Goal: Information Seeking & Learning: Learn about a topic

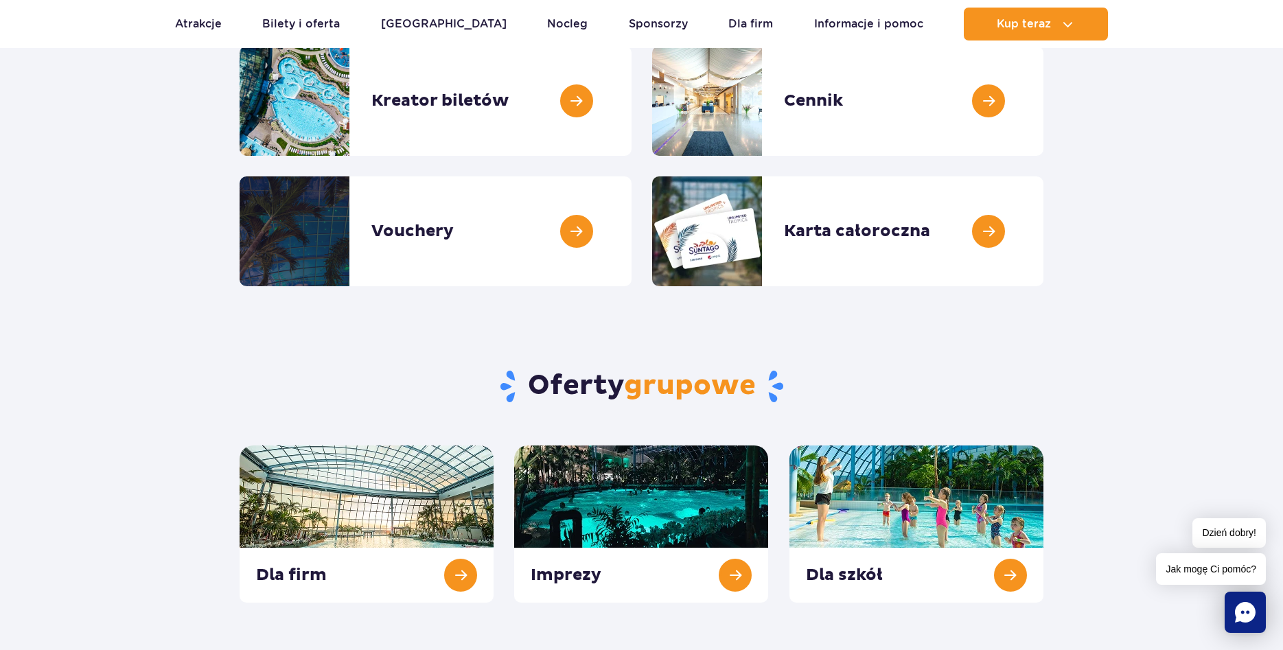
scroll to position [5, 0]
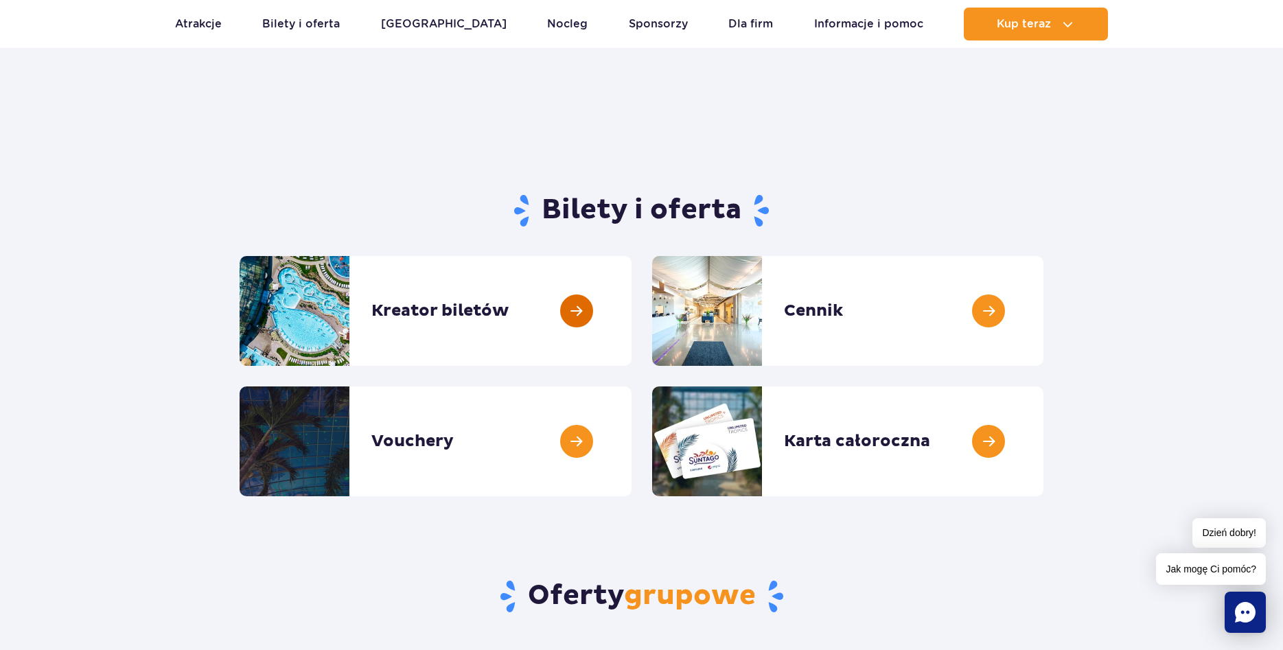
click at [631, 307] on link at bounding box center [631, 311] width 0 height 110
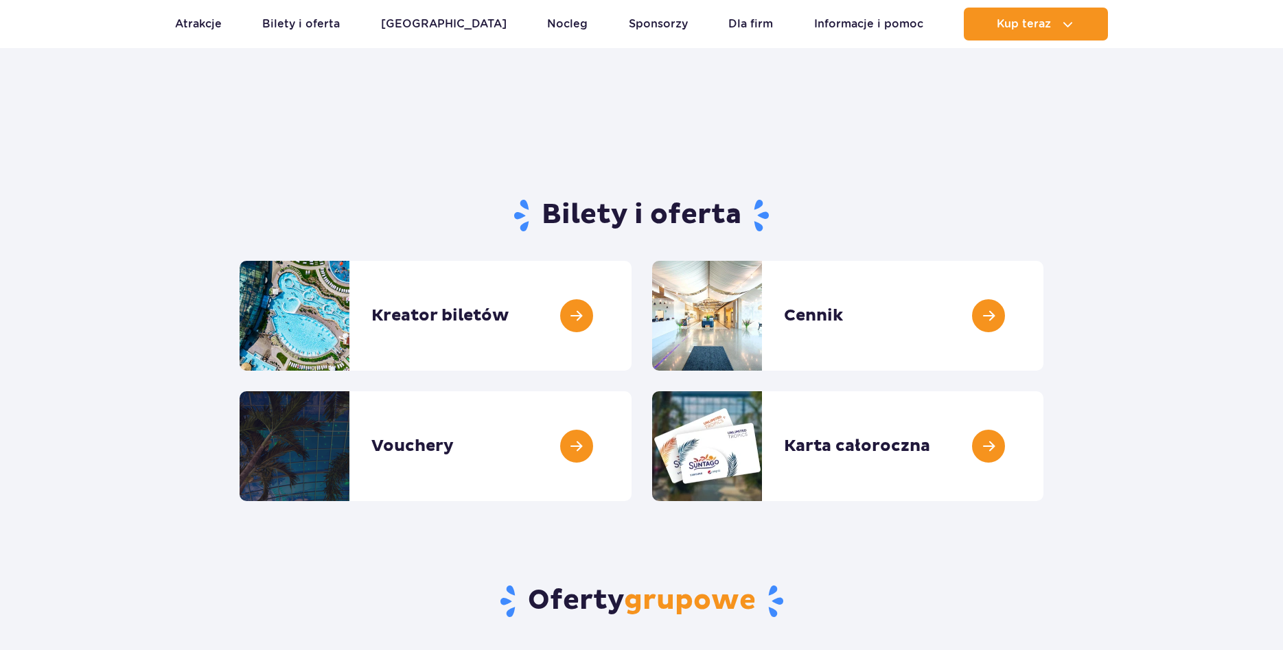
scroll to position [5, 0]
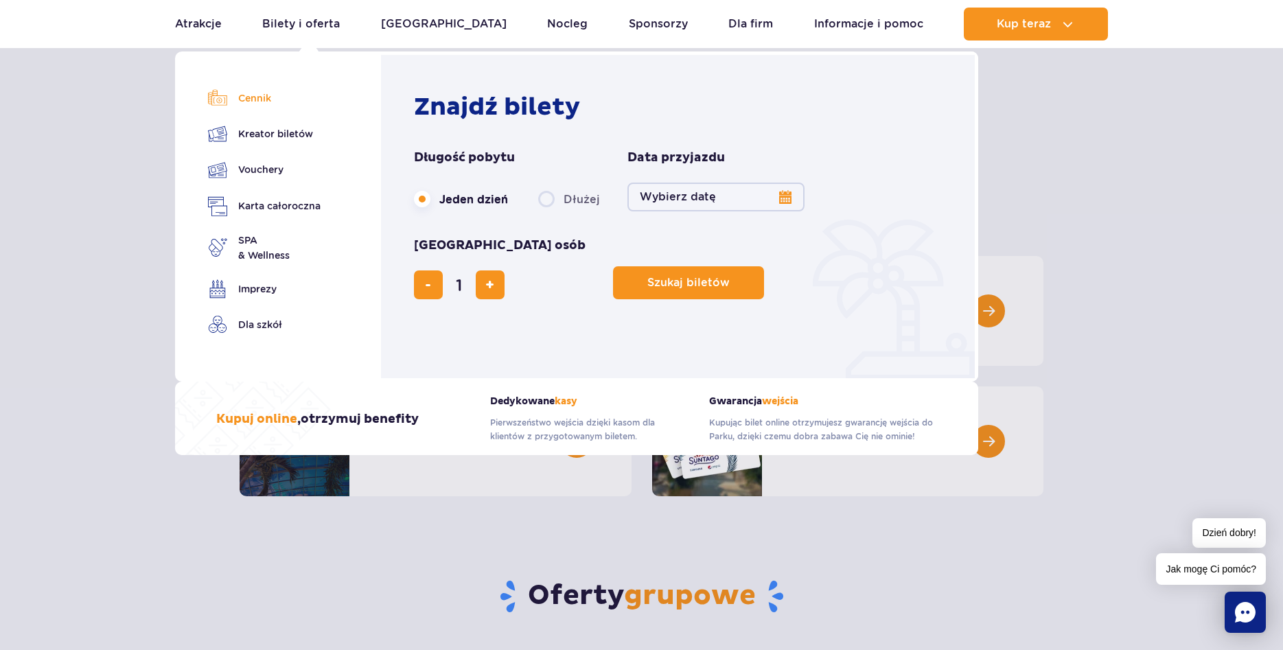
click at [257, 103] on link "Cennik" at bounding box center [264, 98] width 113 height 19
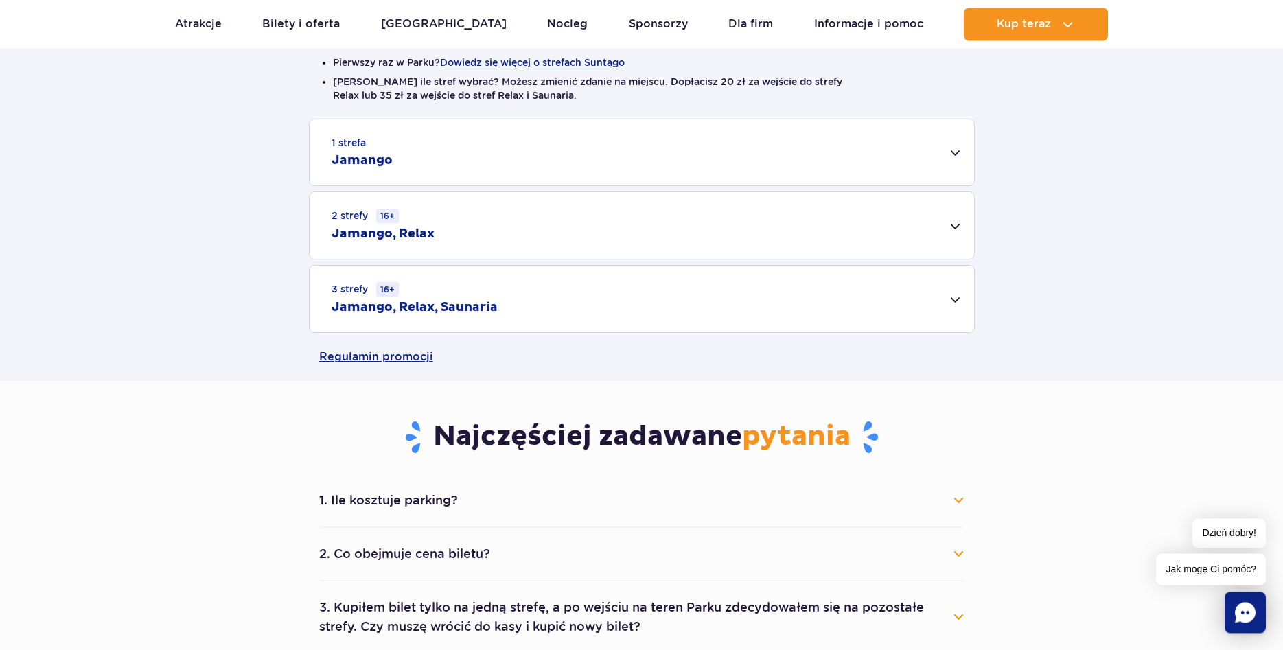
scroll to position [280, 0]
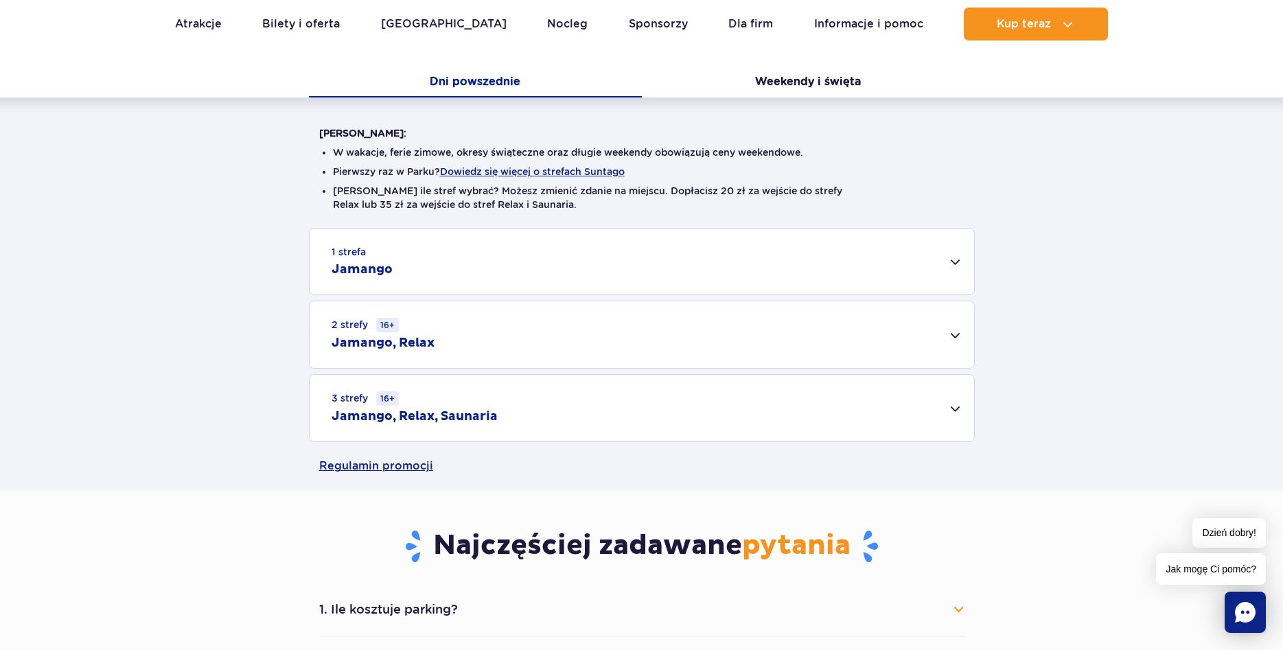
click at [369, 338] on h2 "Jamango, Relax" at bounding box center [382, 343] width 103 height 16
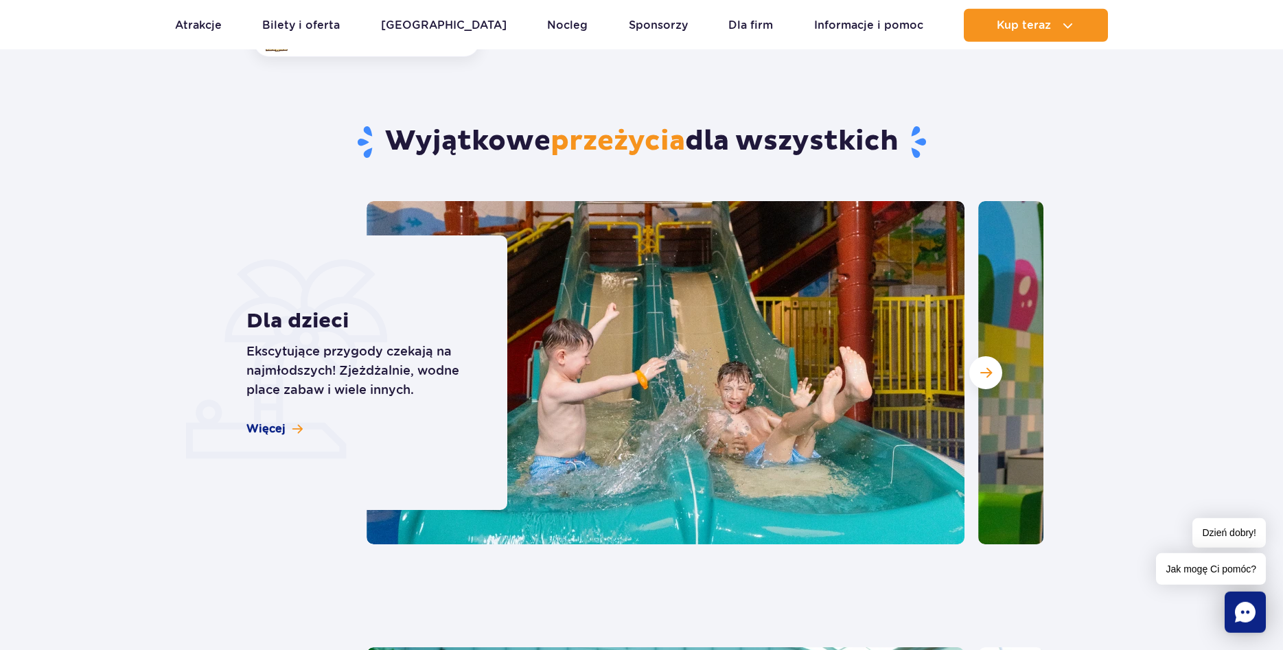
scroll to position [3360, 0]
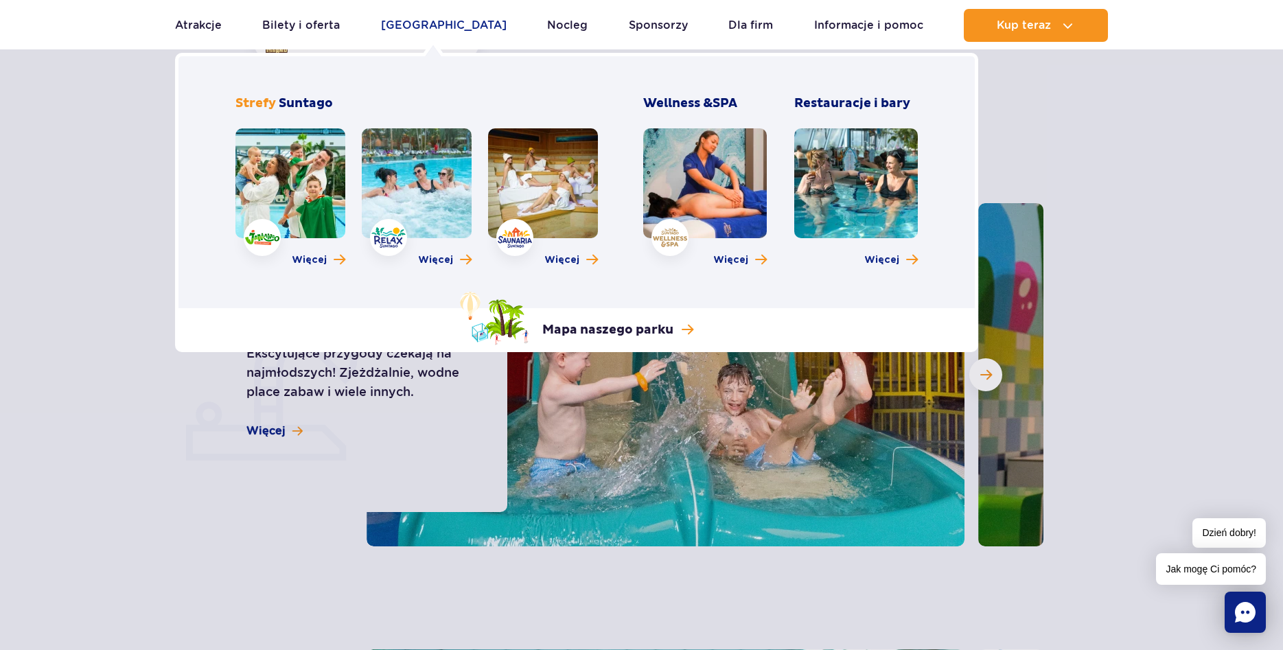
click at [430, 23] on link "[GEOGRAPHIC_DATA]" at bounding box center [444, 25] width 126 height 33
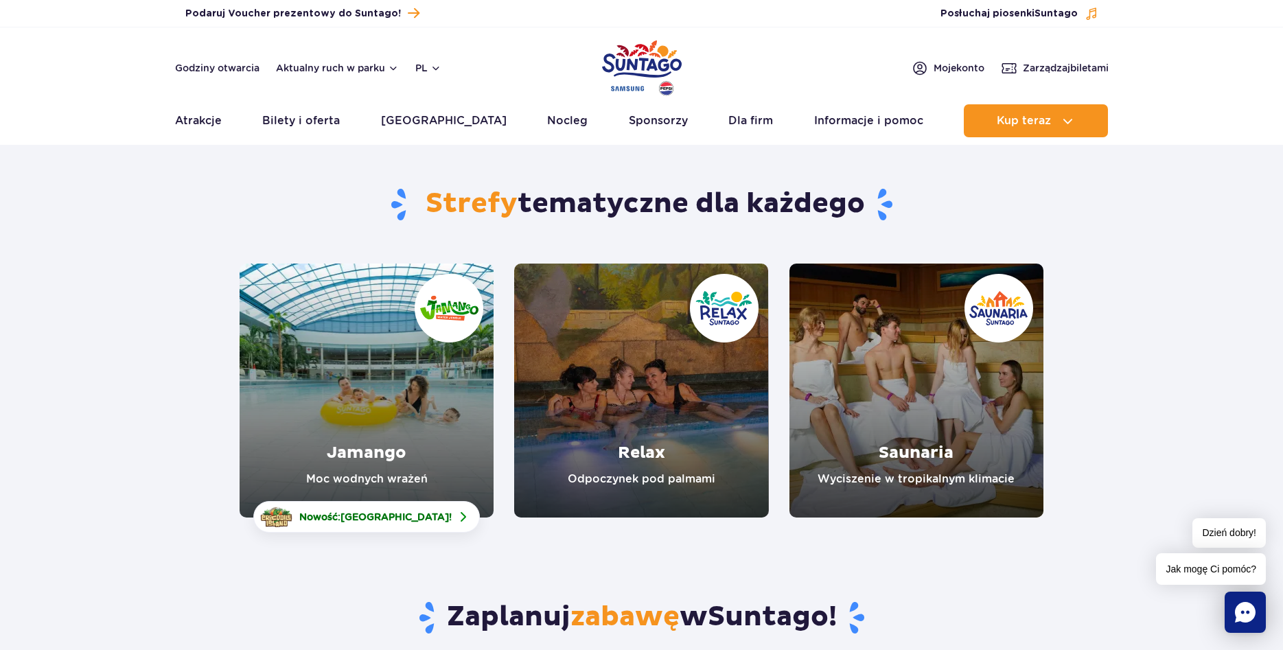
click at [639, 450] on link "Relax" at bounding box center [641, 391] width 254 height 254
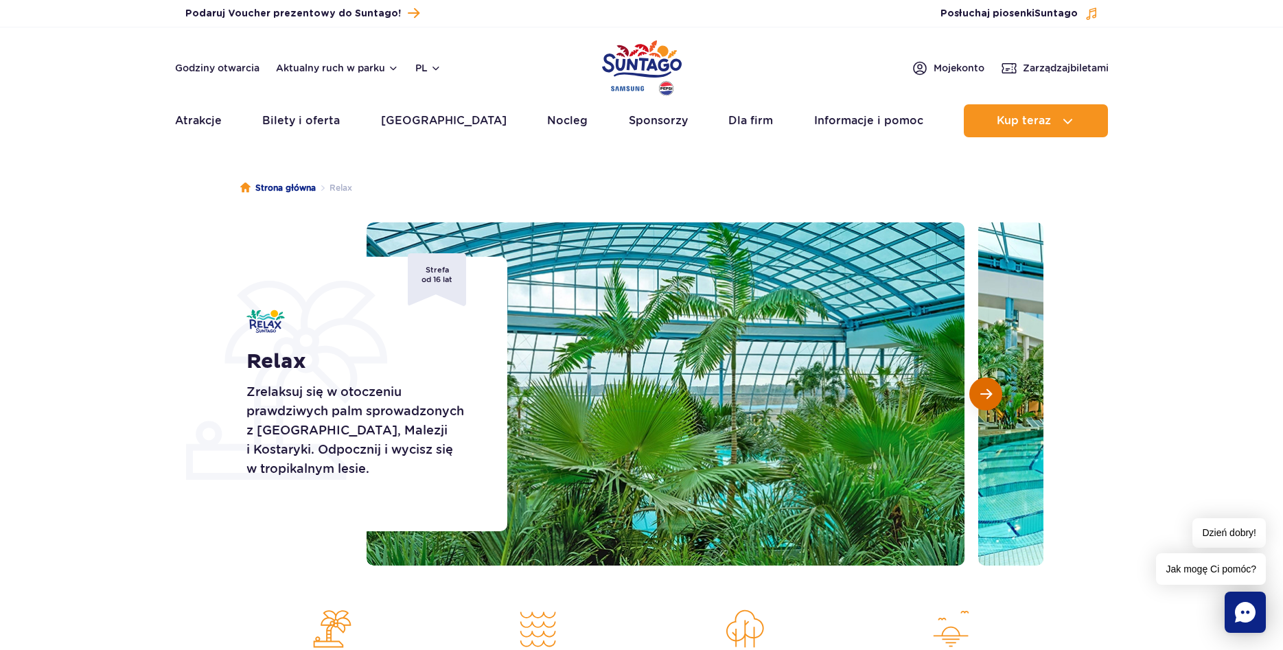
click at [995, 401] on button "Następny slajd" at bounding box center [985, 393] width 33 height 33
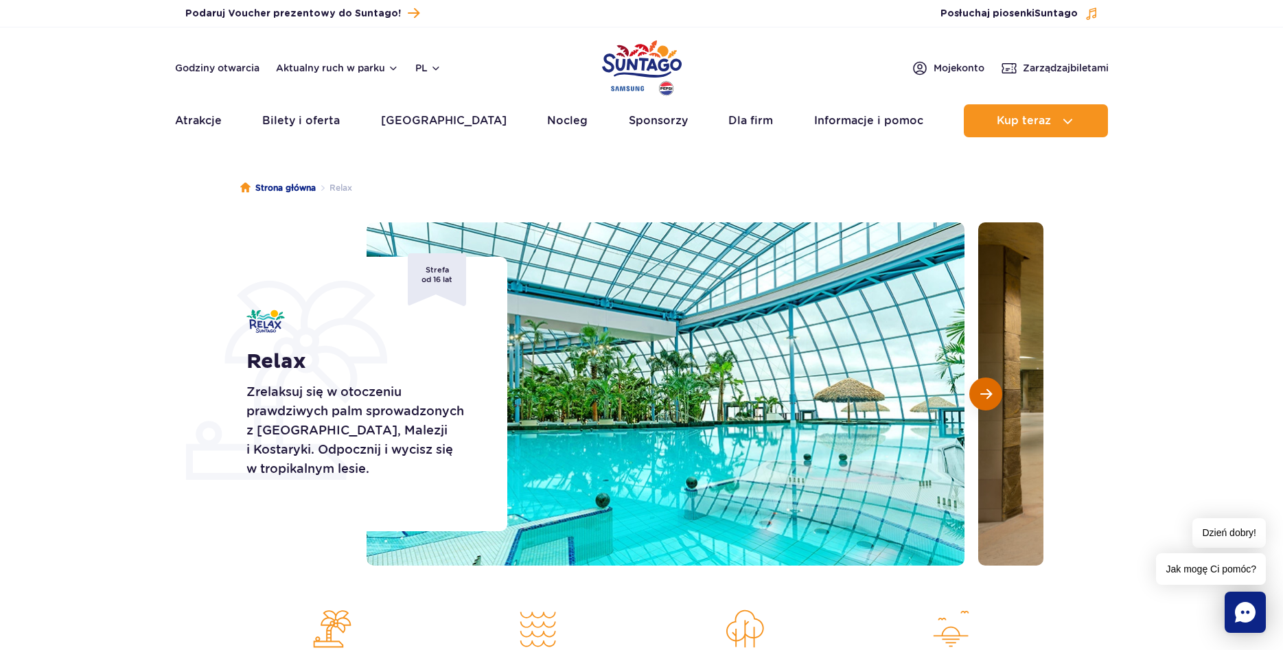
click at [983, 393] on span "Następny slajd" at bounding box center [986, 394] width 12 height 12
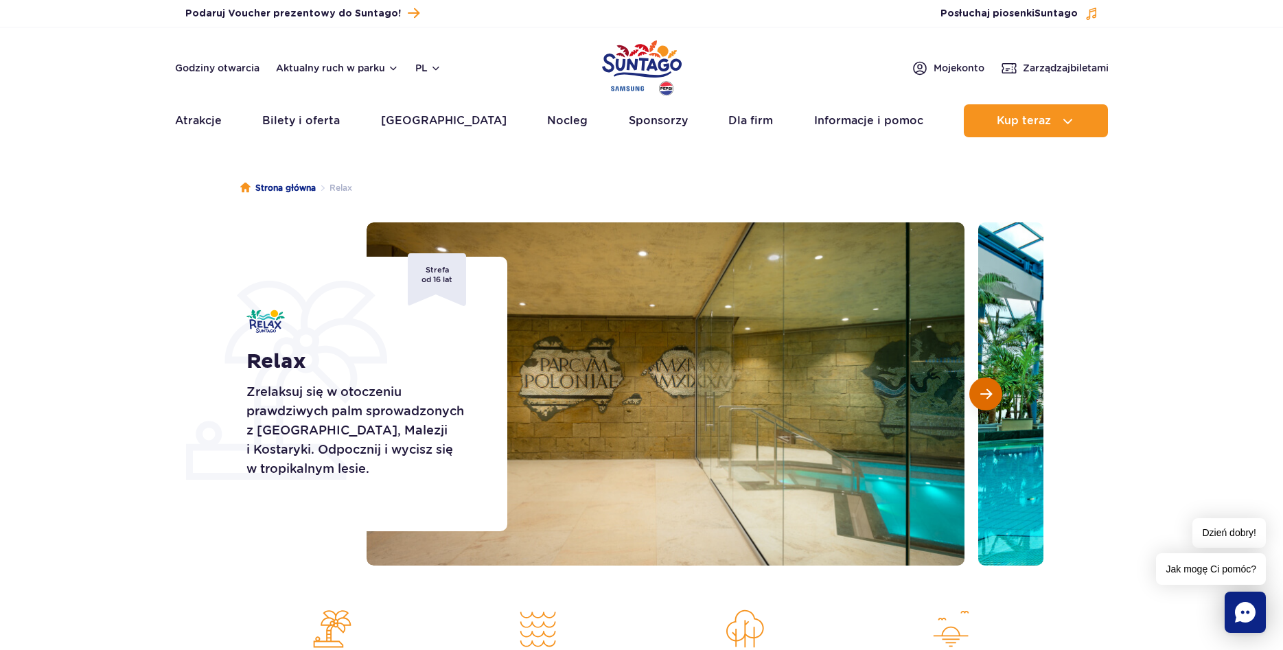
click at [983, 393] on span "Następny slajd" at bounding box center [986, 394] width 12 height 12
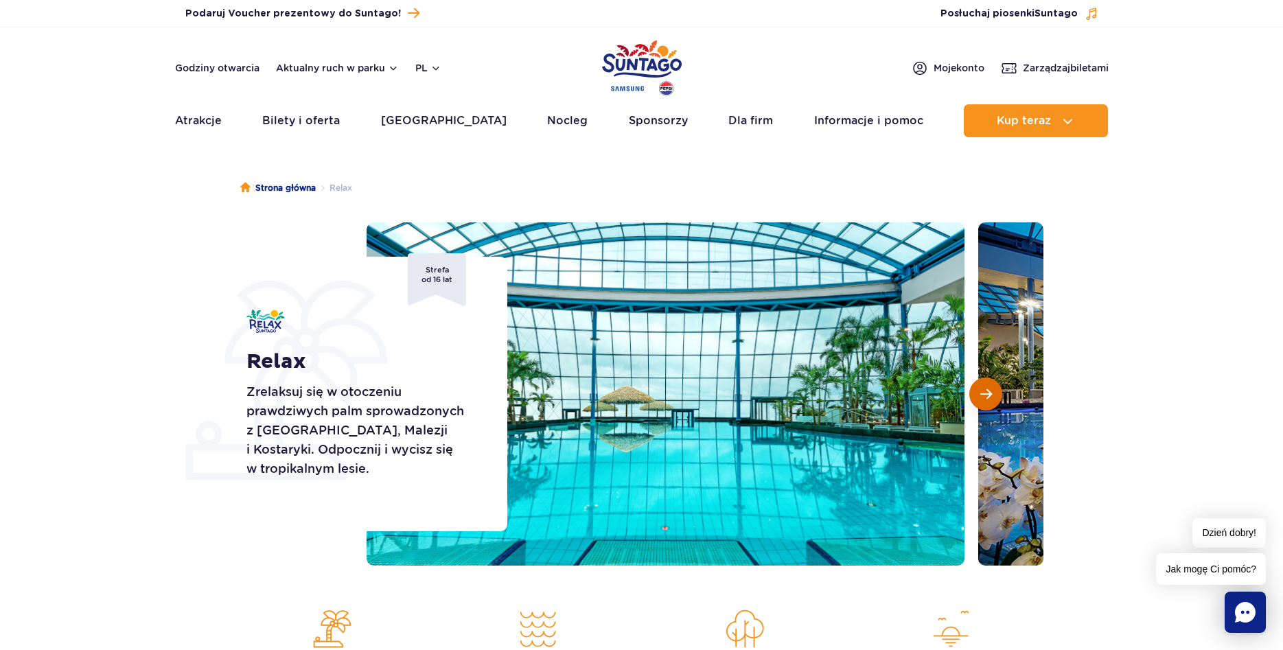
click at [983, 393] on span "Następny slajd" at bounding box center [986, 394] width 12 height 12
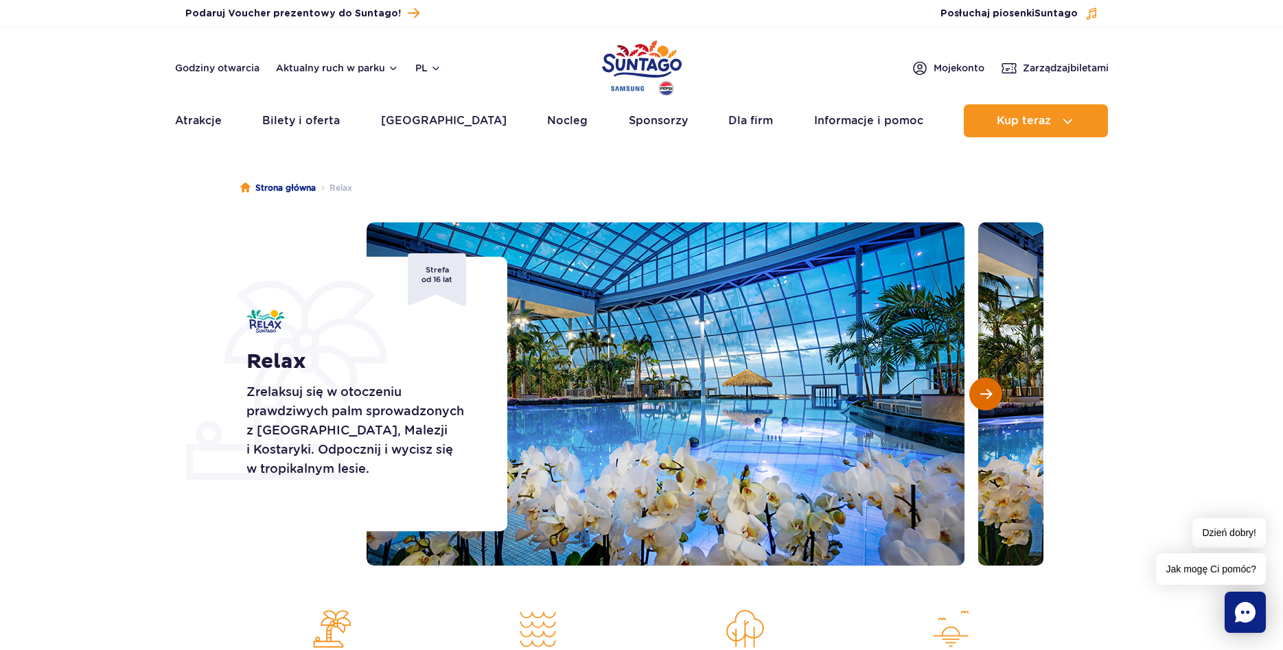
click at [985, 393] on span "Następny slajd" at bounding box center [986, 394] width 12 height 12
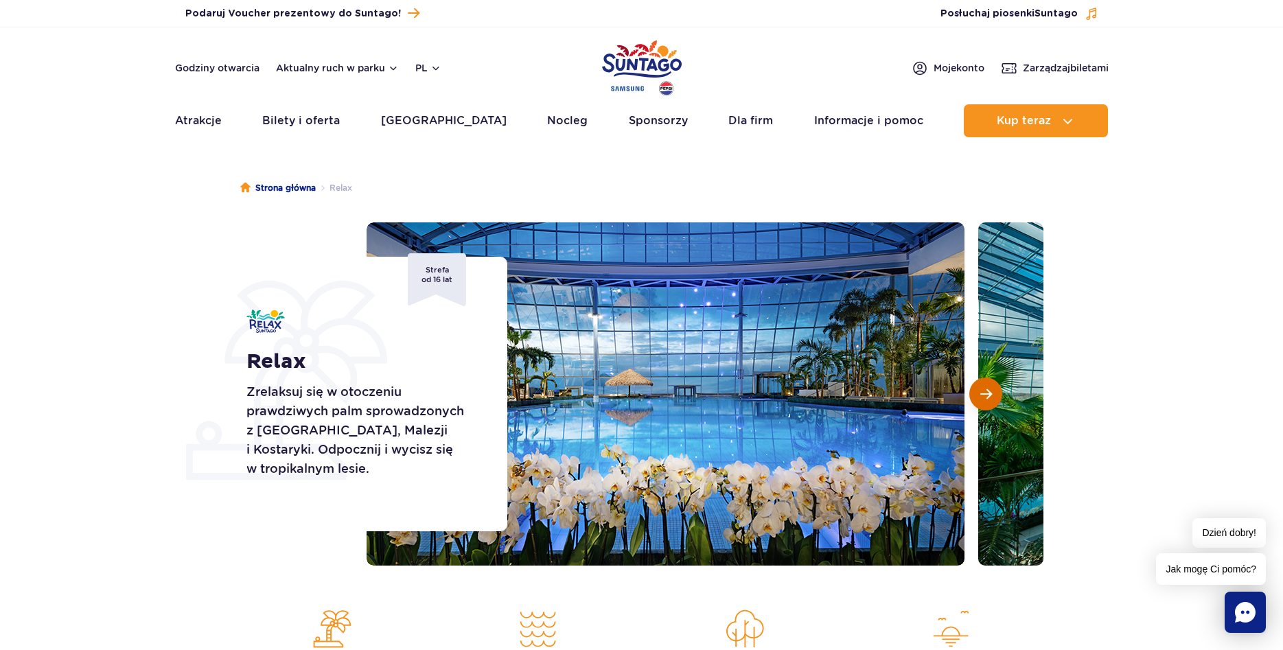
click at [985, 393] on span "Następny slajd" at bounding box center [986, 394] width 12 height 12
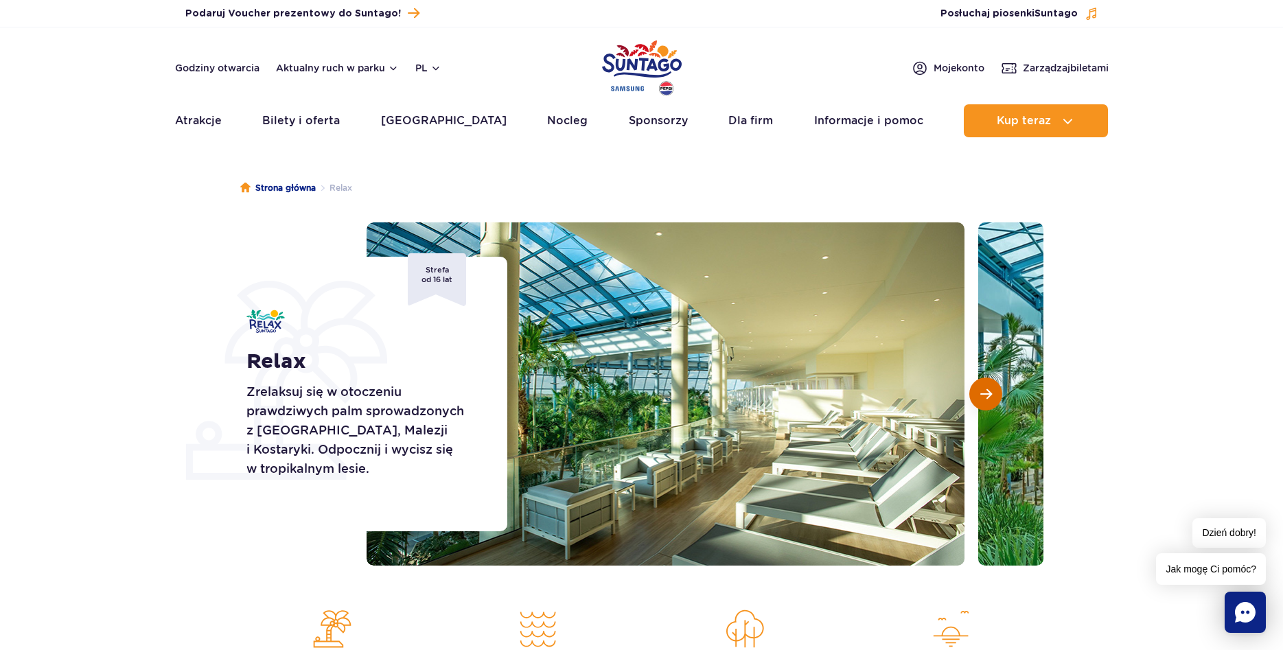
click at [985, 393] on span "Następny slajd" at bounding box center [986, 394] width 12 height 12
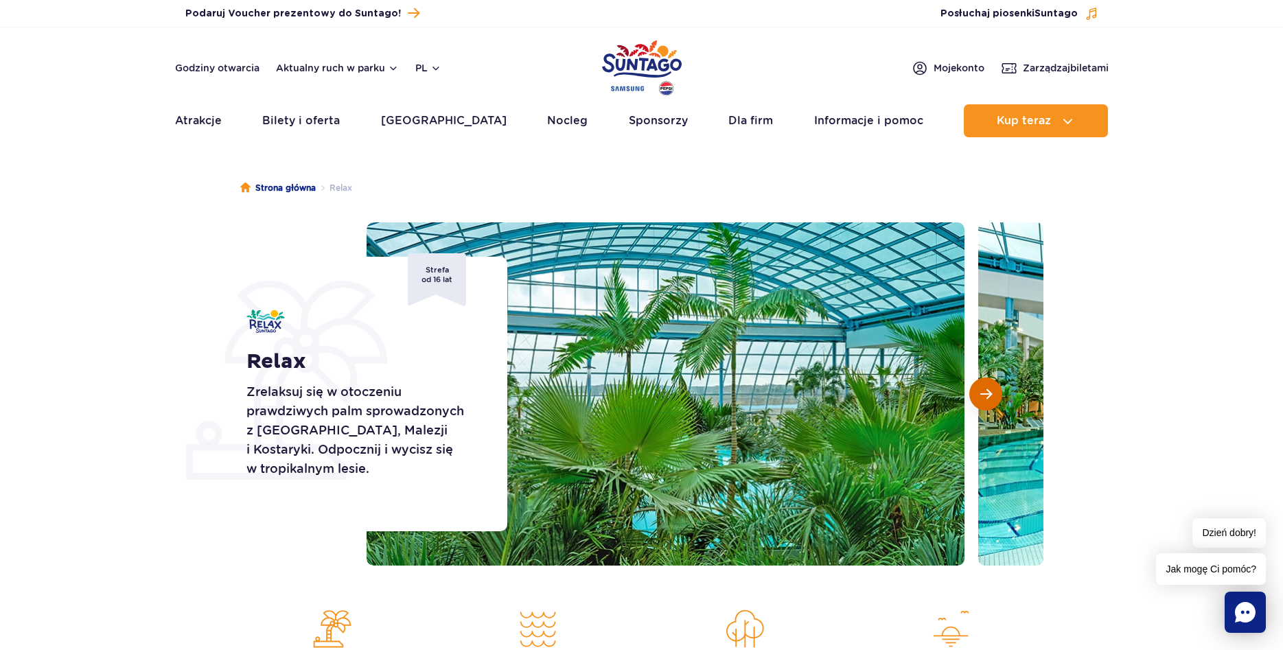
click at [985, 393] on span "Następny slajd" at bounding box center [986, 394] width 12 height 12
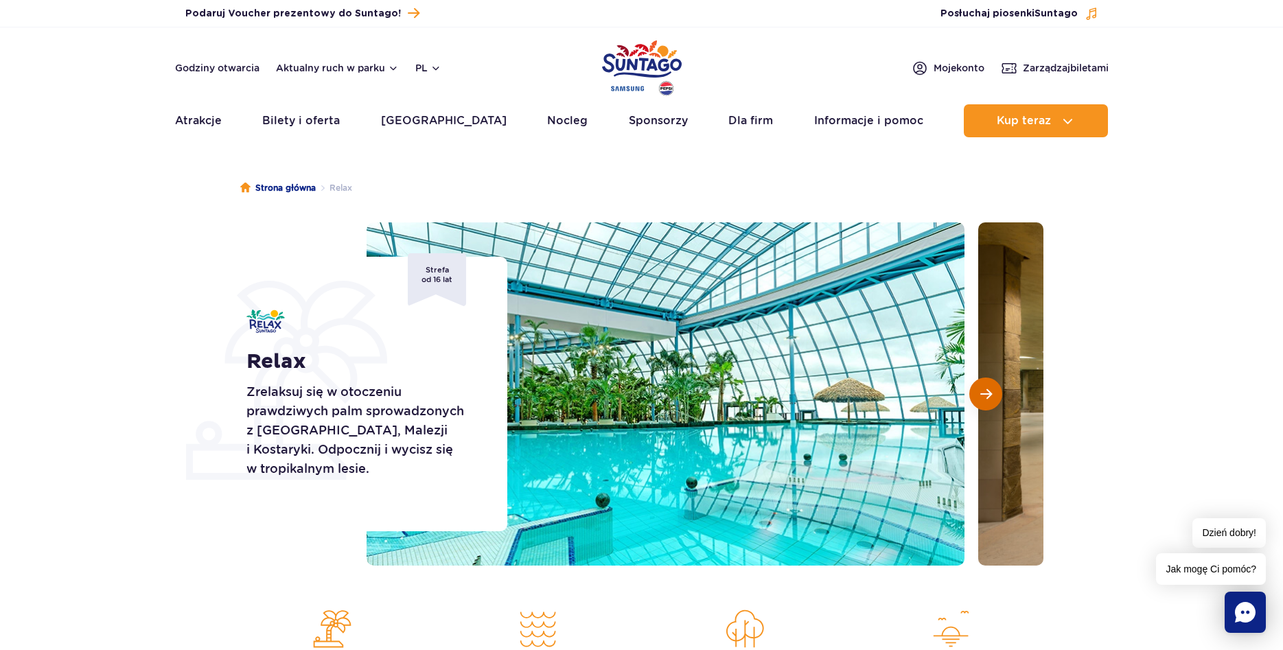
click at [985, 393] on span "Następny slajd" at bounding box center [986, 394] width 12 height 12
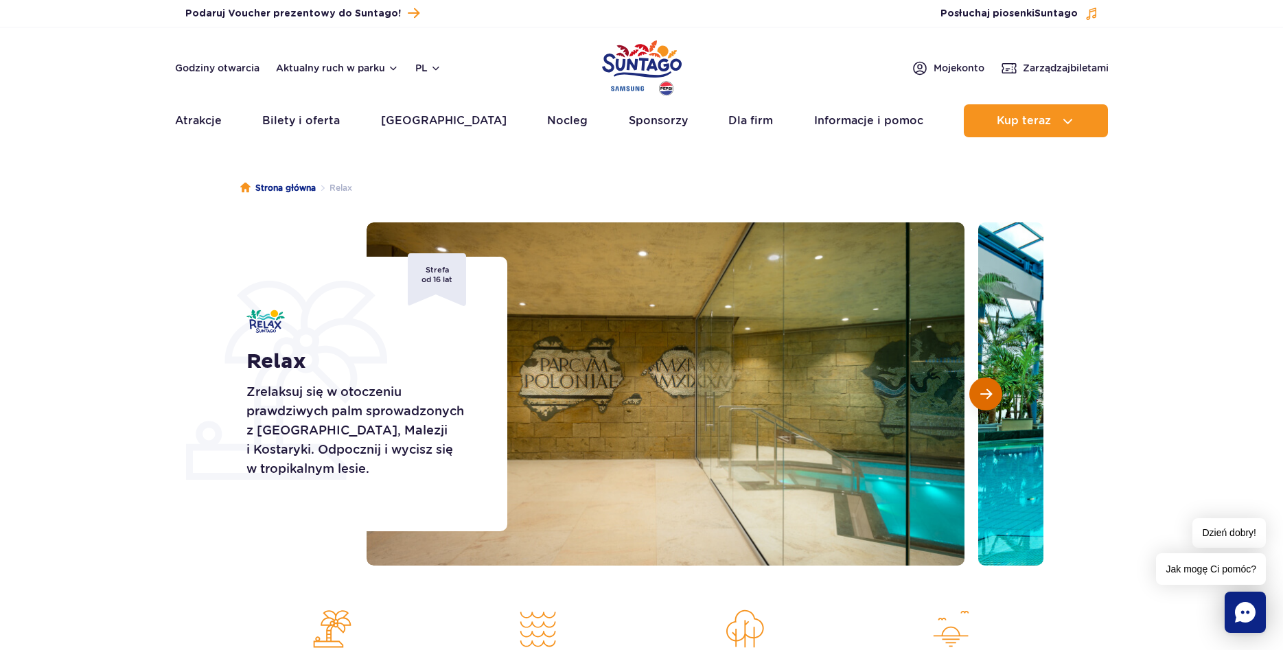
click at [985, 393] on span "Następny slajd" at bounding box center [986, 394] width 12 height 12
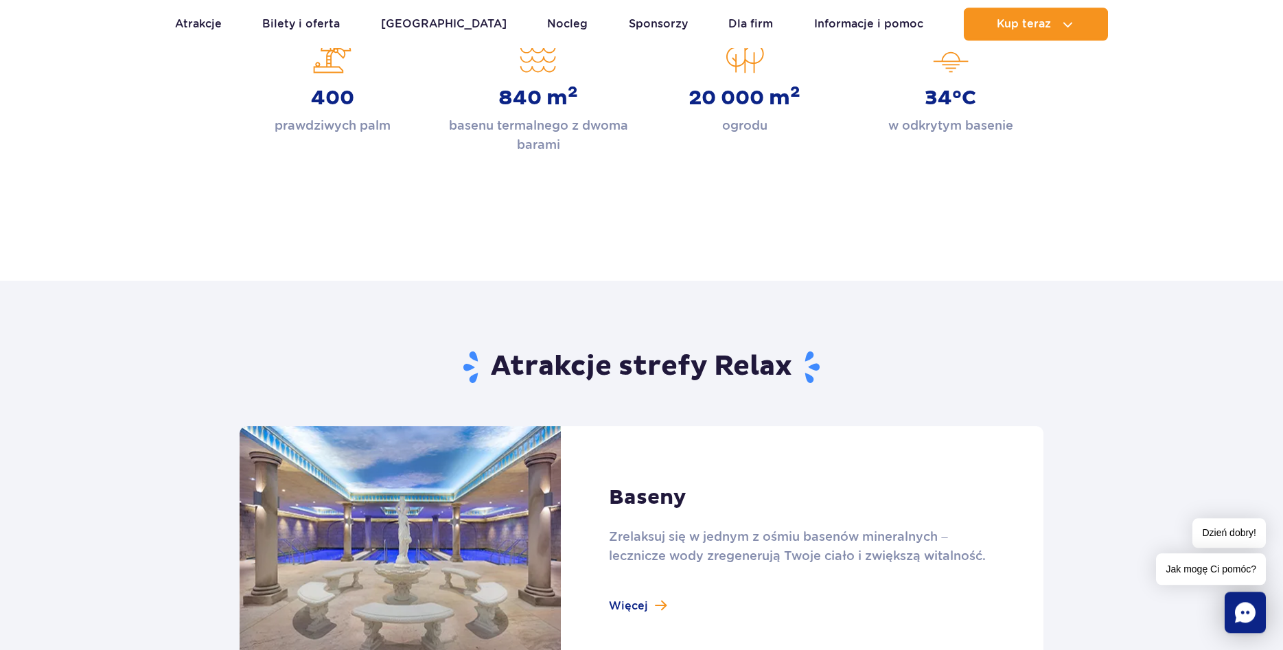
scroll to position [770, 0]
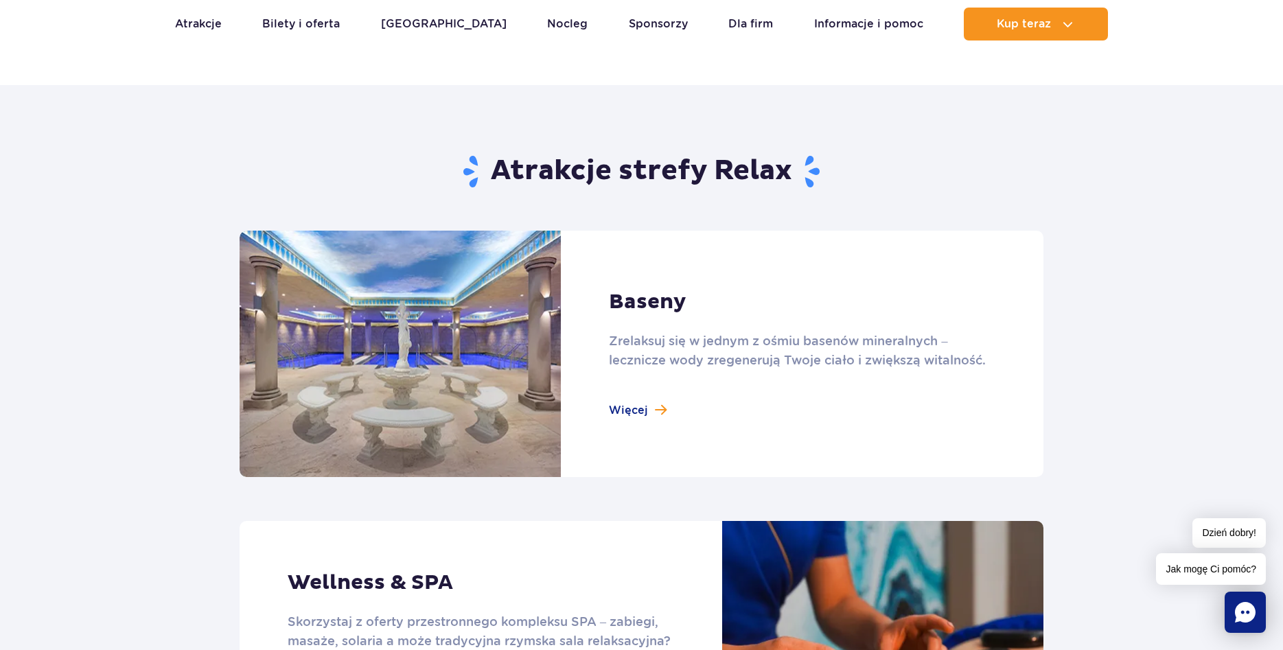
click at [440, 378] on link at bounding box center [642, 354] width 804 height 246
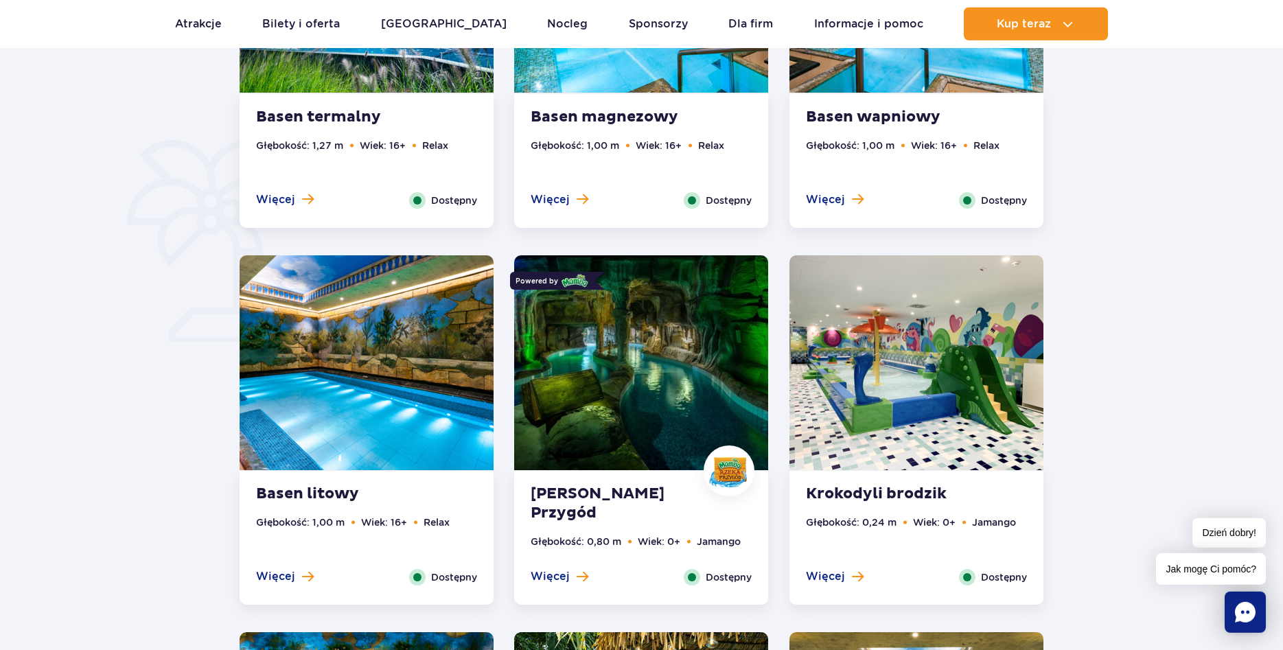
scroll to position [980, 0]
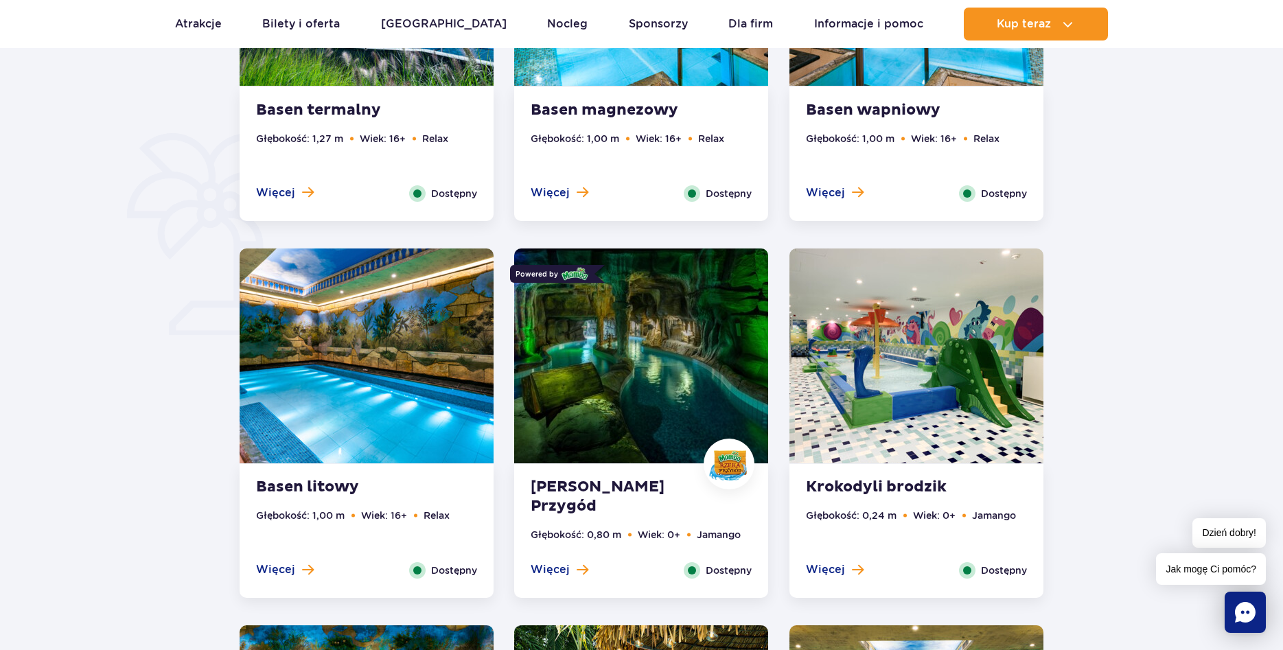
click at [404, 417] on img at bounding box center [367, 355] width 254 height 215
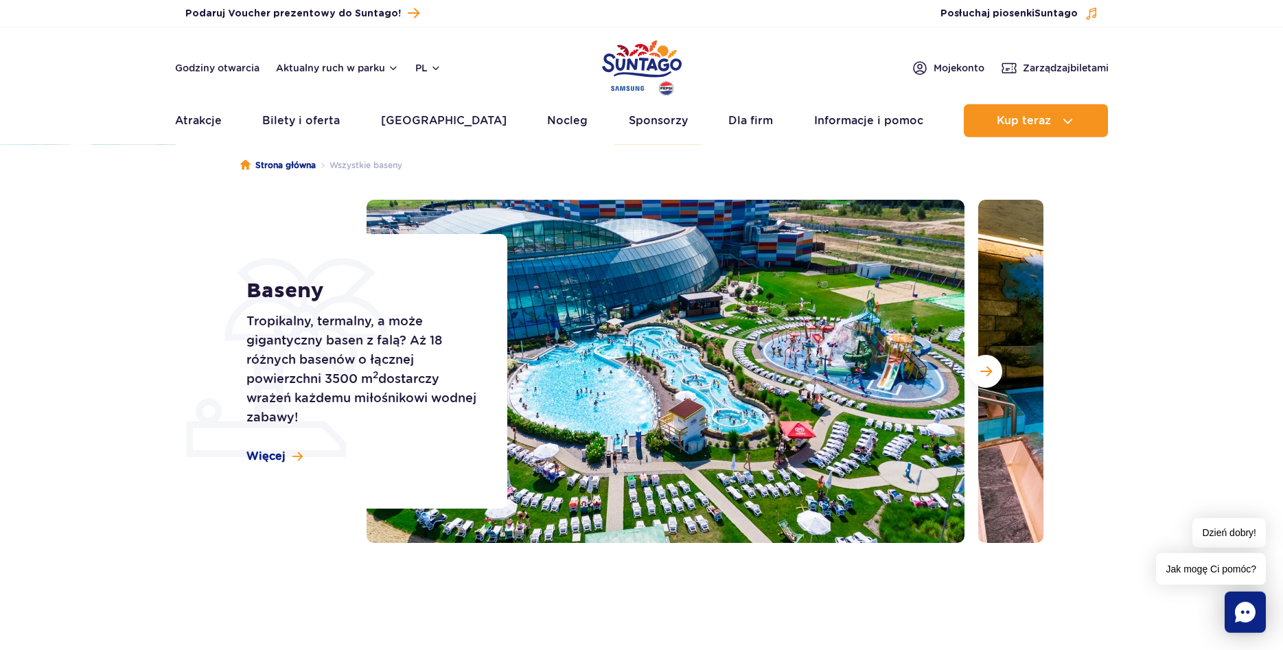
scroll to position [0, 0]
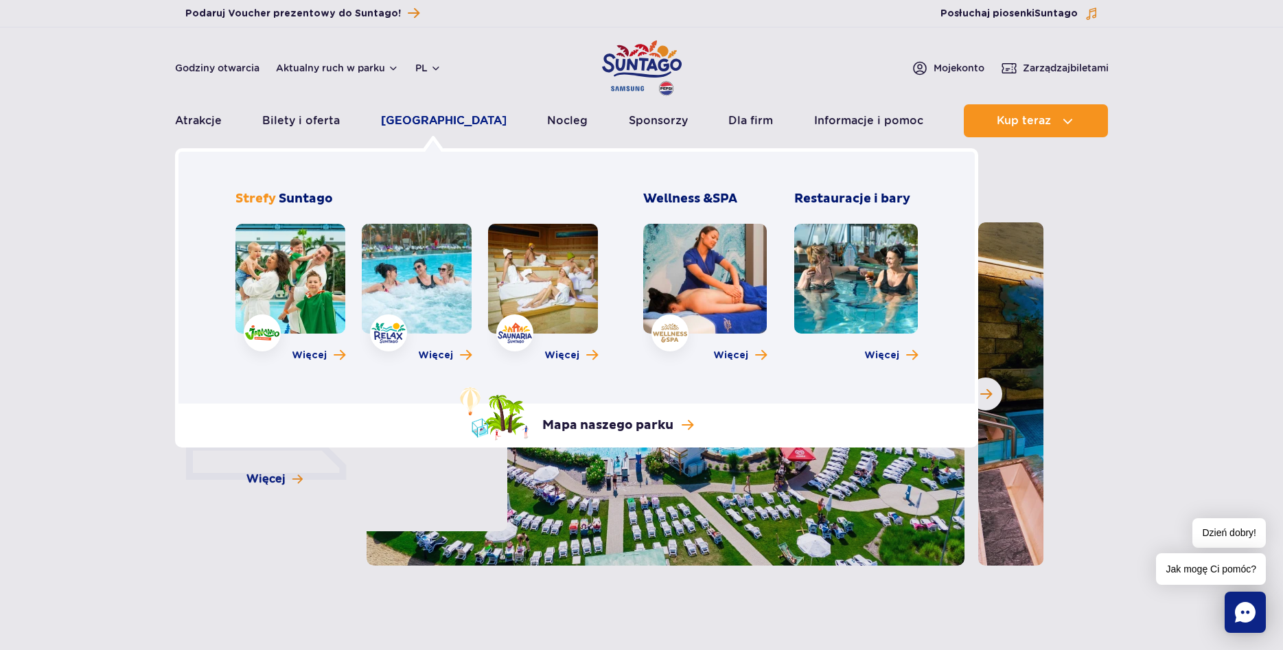
click at [429, 123] on link "[GEOGRAPHIC_DATA]" at bounding box center [444, 120] width 126 height 33
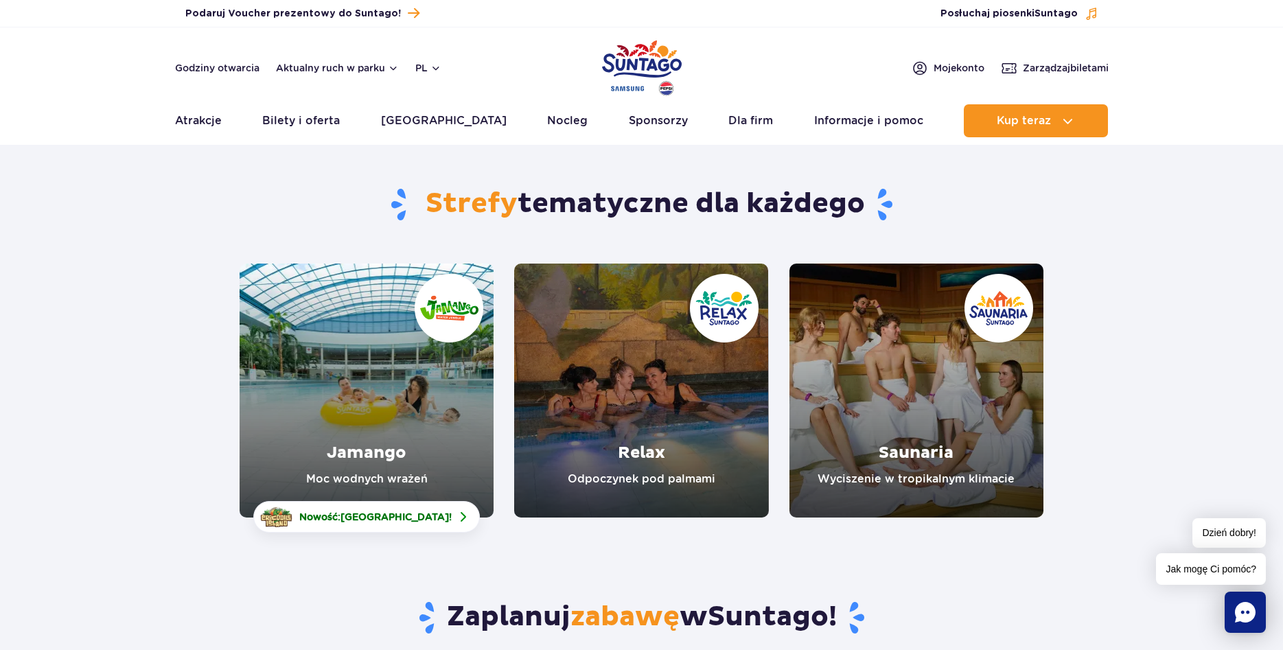
click at [1004, 401] on link "Saunaria" at bounding box center [916, 391] width 254 height 254
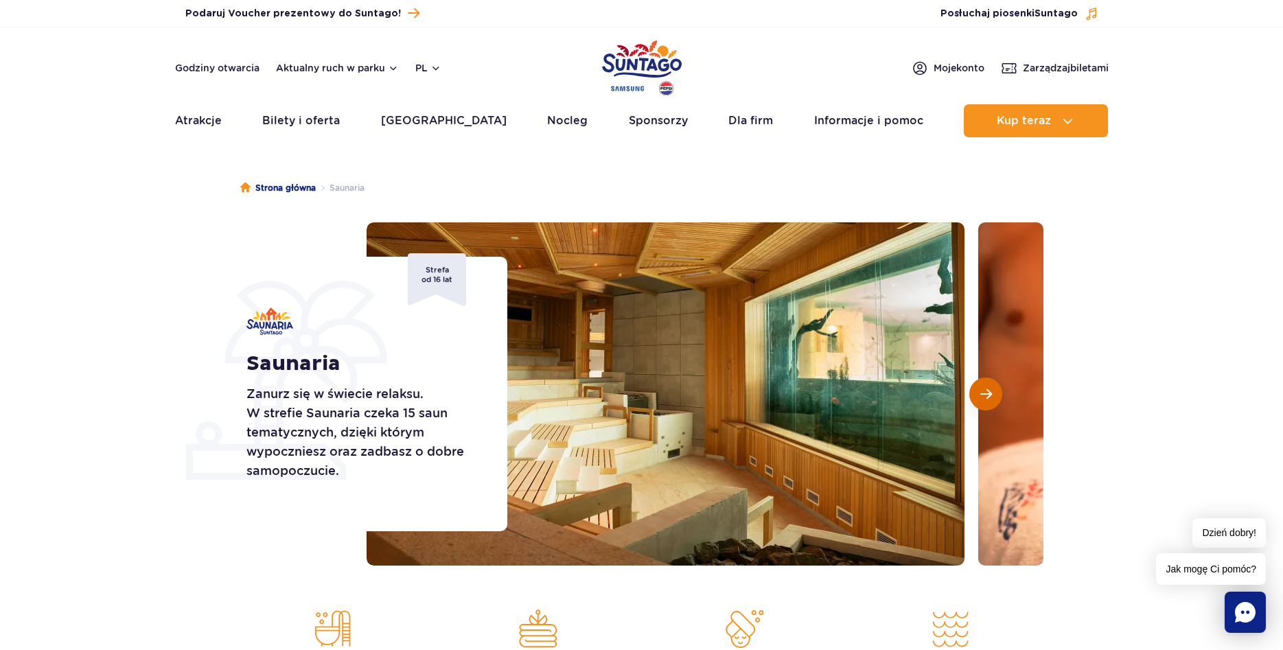
click at [988, 397] on span "Następny slajd" at bounding box center [986, 394] width 12 height 12
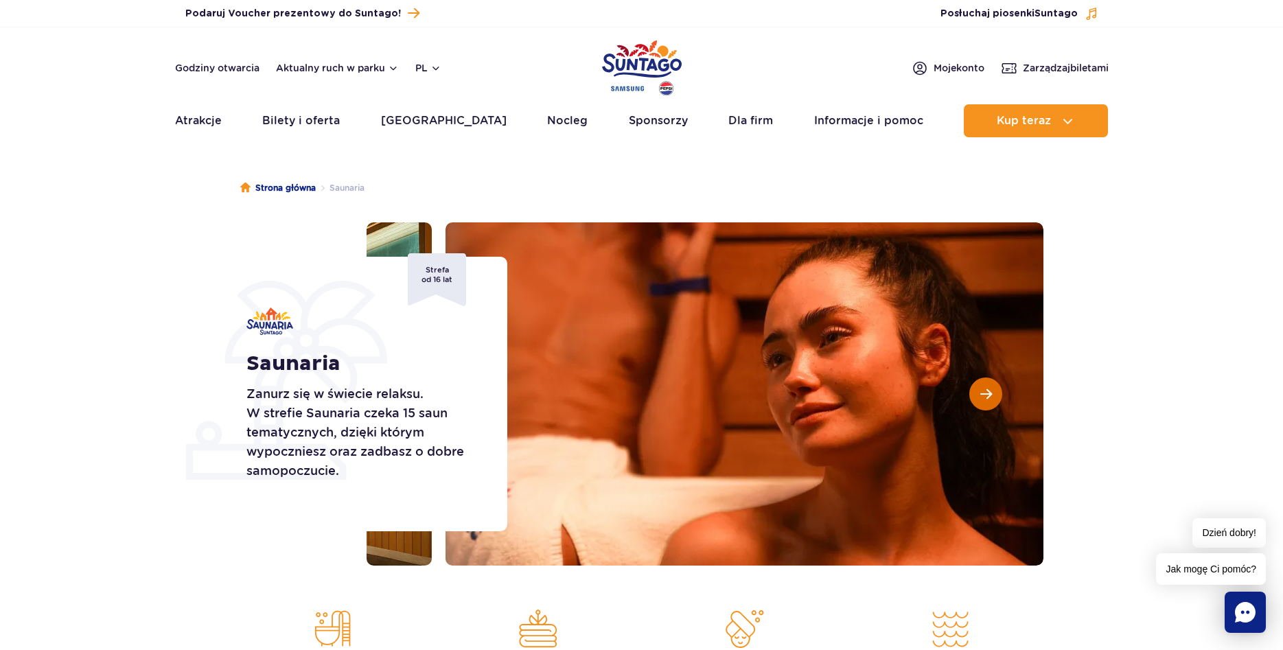
click at [988, 397] on span "Następny slajd" at bounding box center [986, 394] width 12 height 12
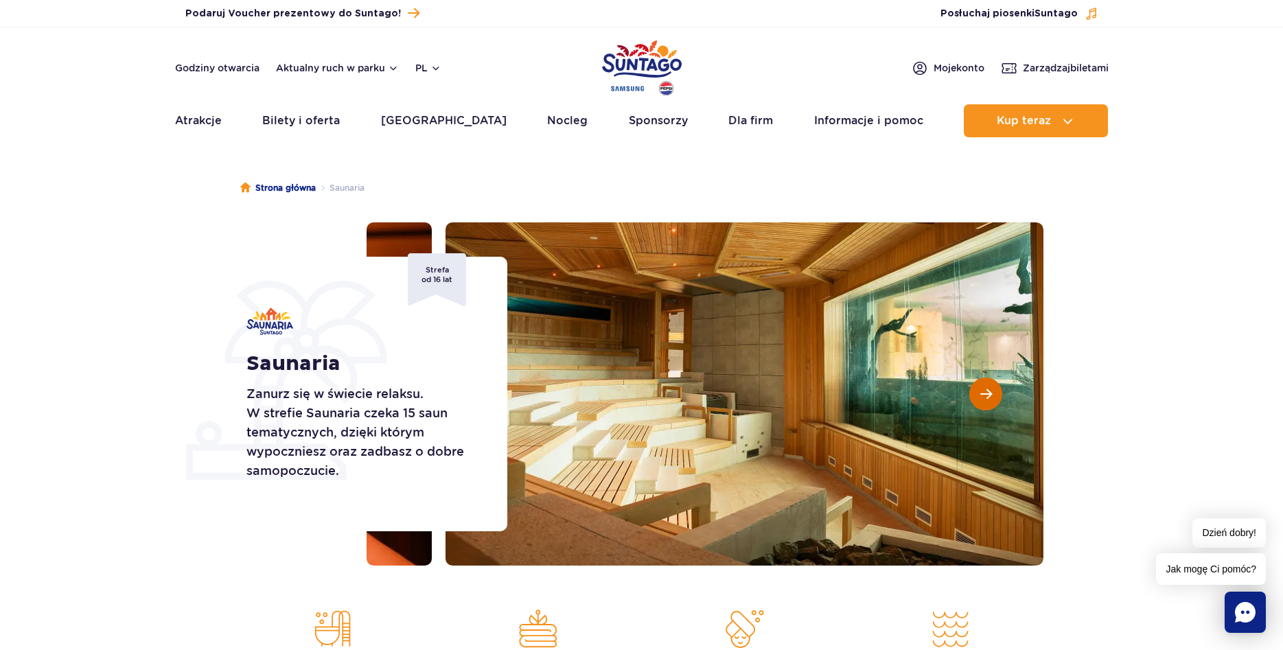
click at [988, 397] on span "Następny slajd" at bounding box center [986, 394] width 12 height 12
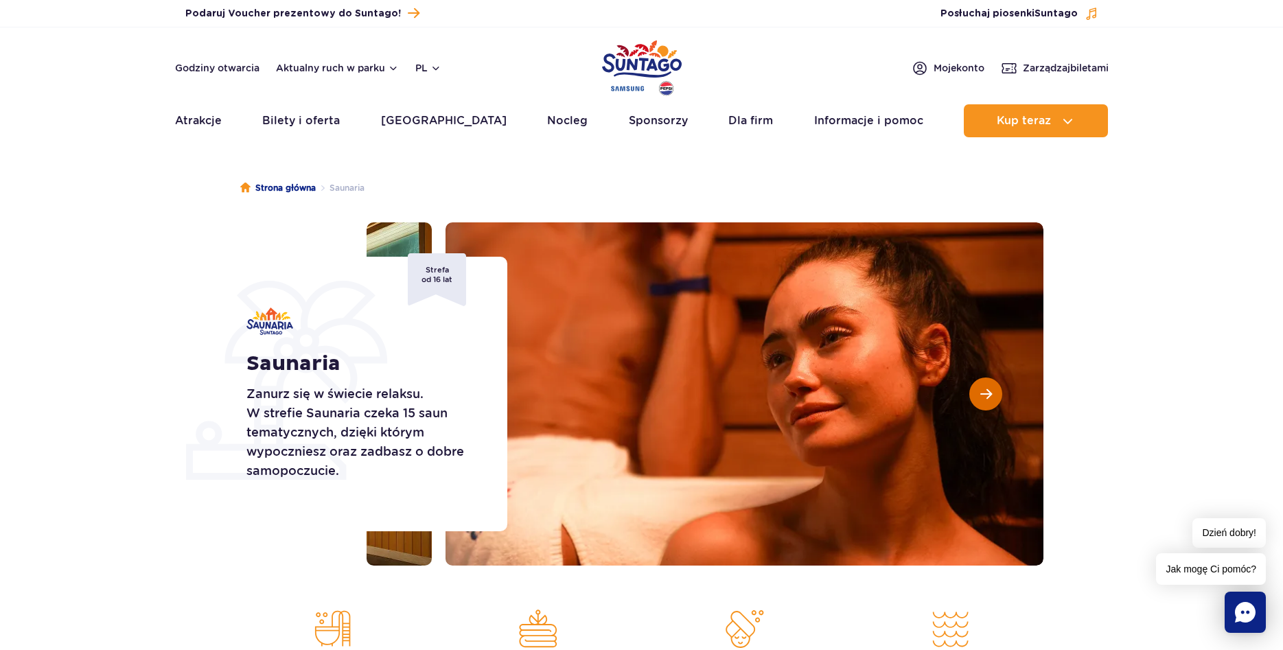
click at [988, 397] on span "Następny slajd" at bounding box center [986, 394] width 12 height 12
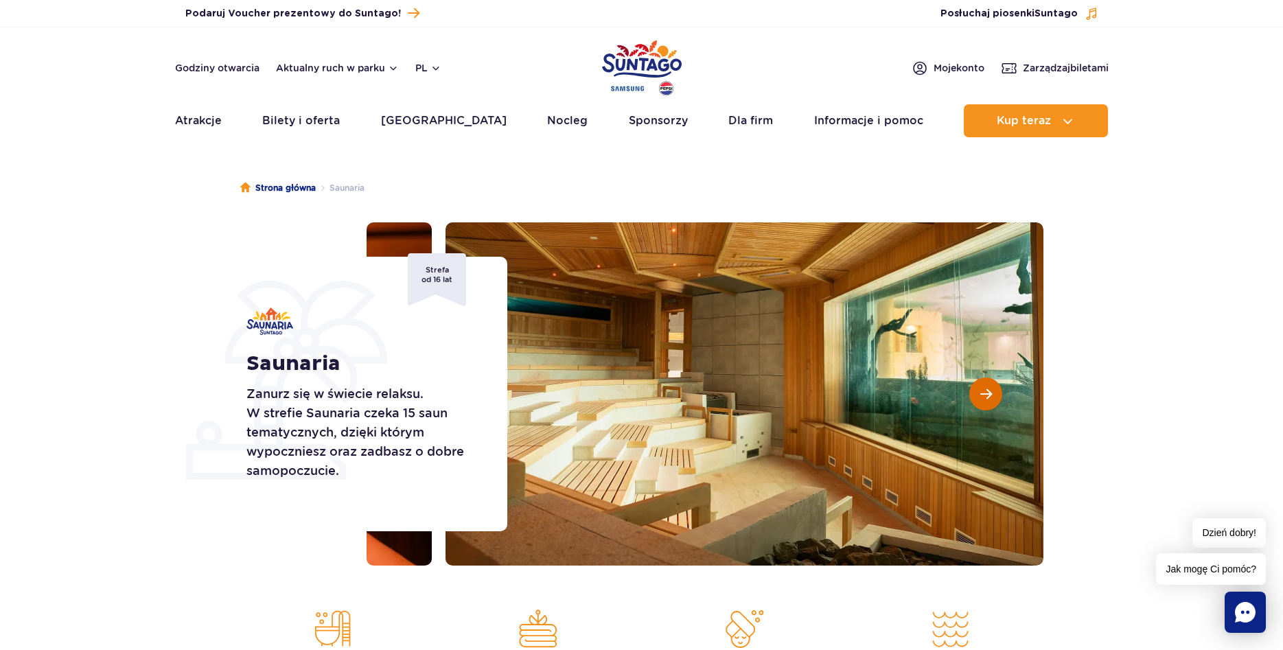
click at [988, 397] on span "Następny slajd" at bounding box center [986, 394] width 12 height 12
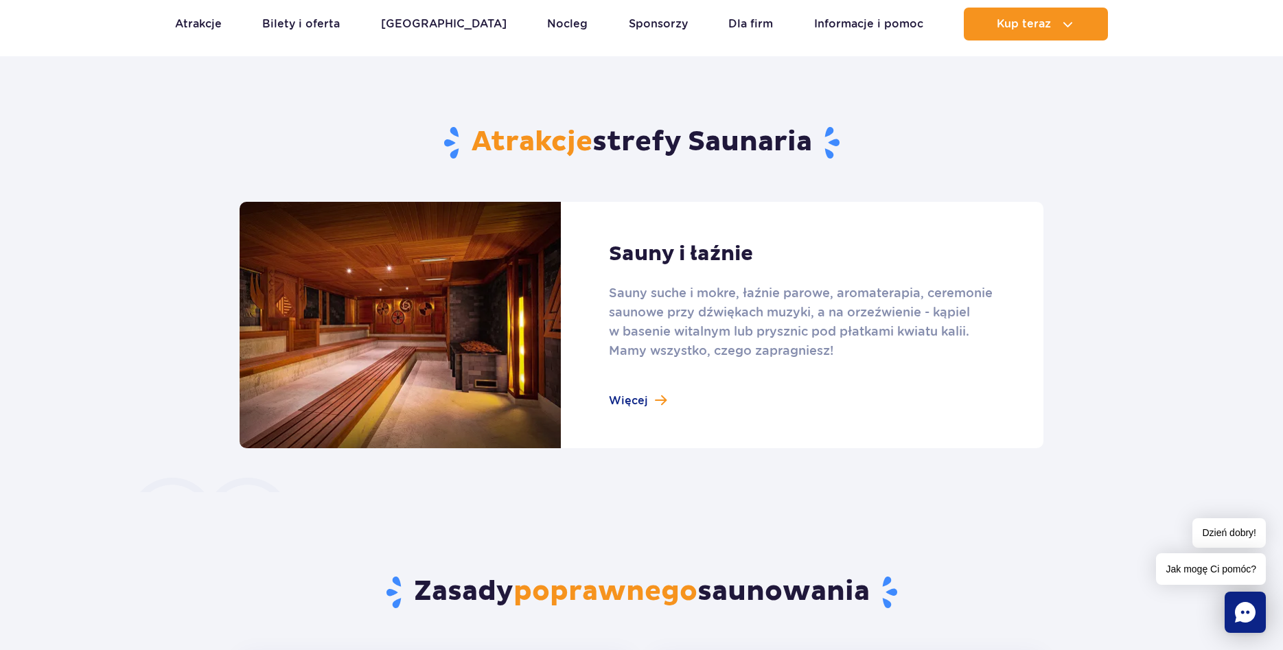
scroll to position [840, 0]
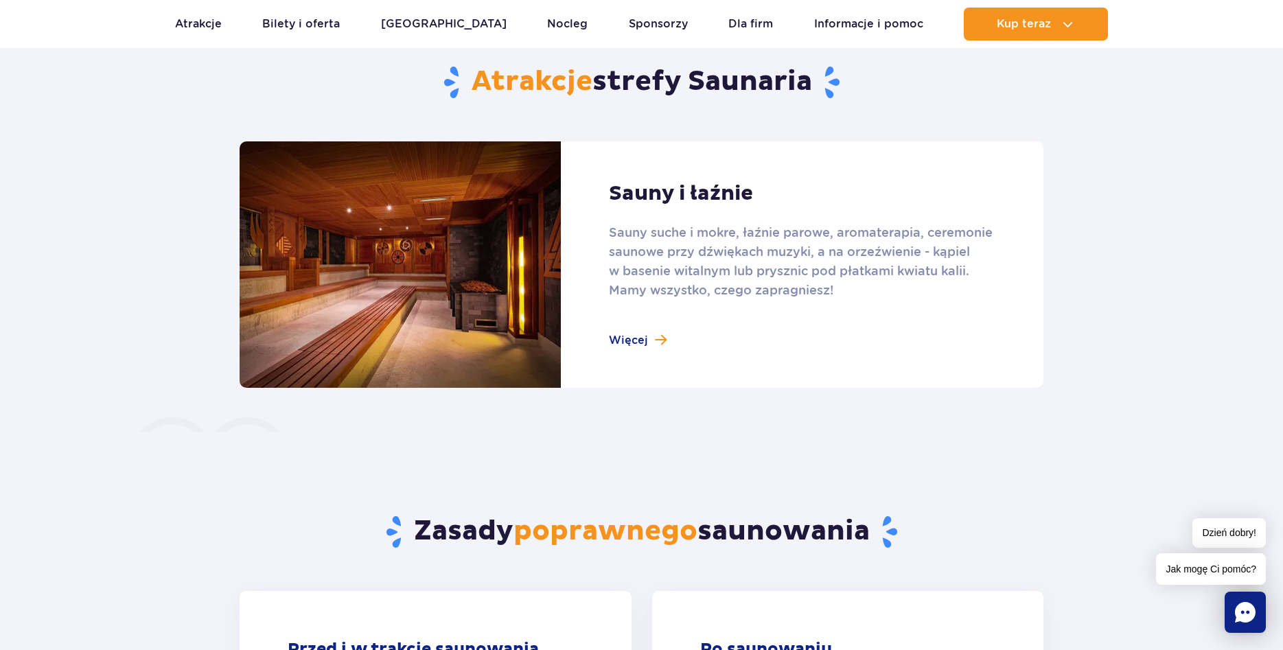
click at [633, 339] on link at bounding box center [642, 264] width 804 height 246
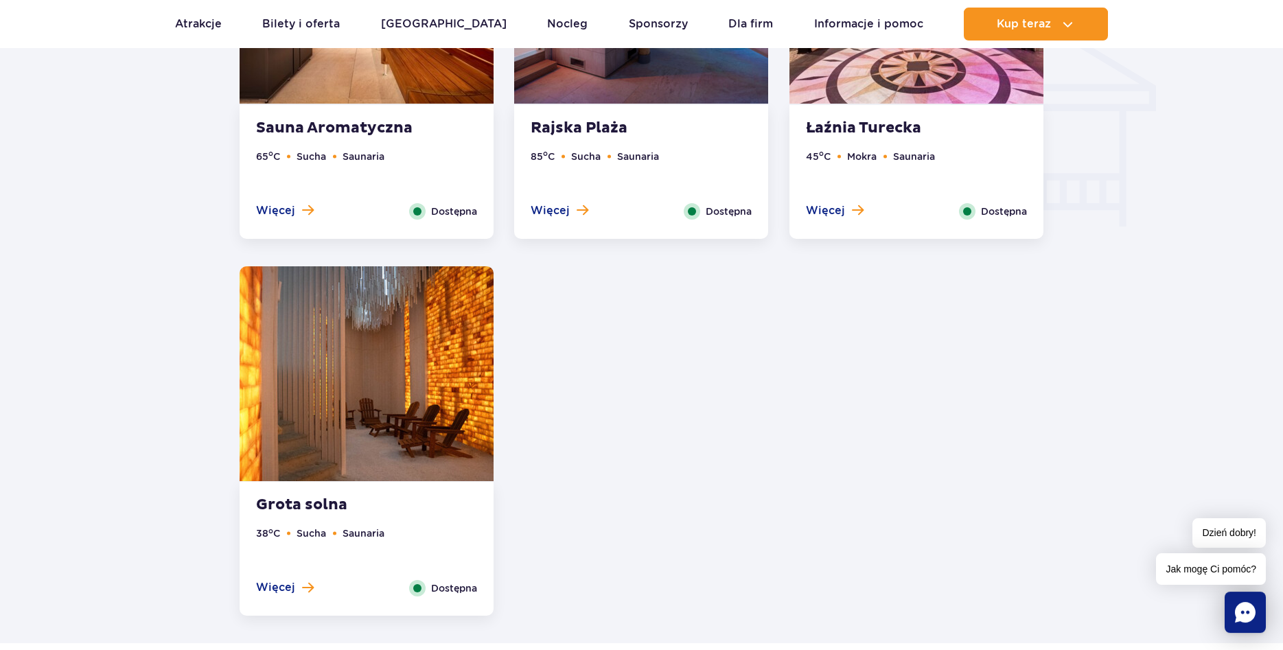
scroll to position [1750, 0]
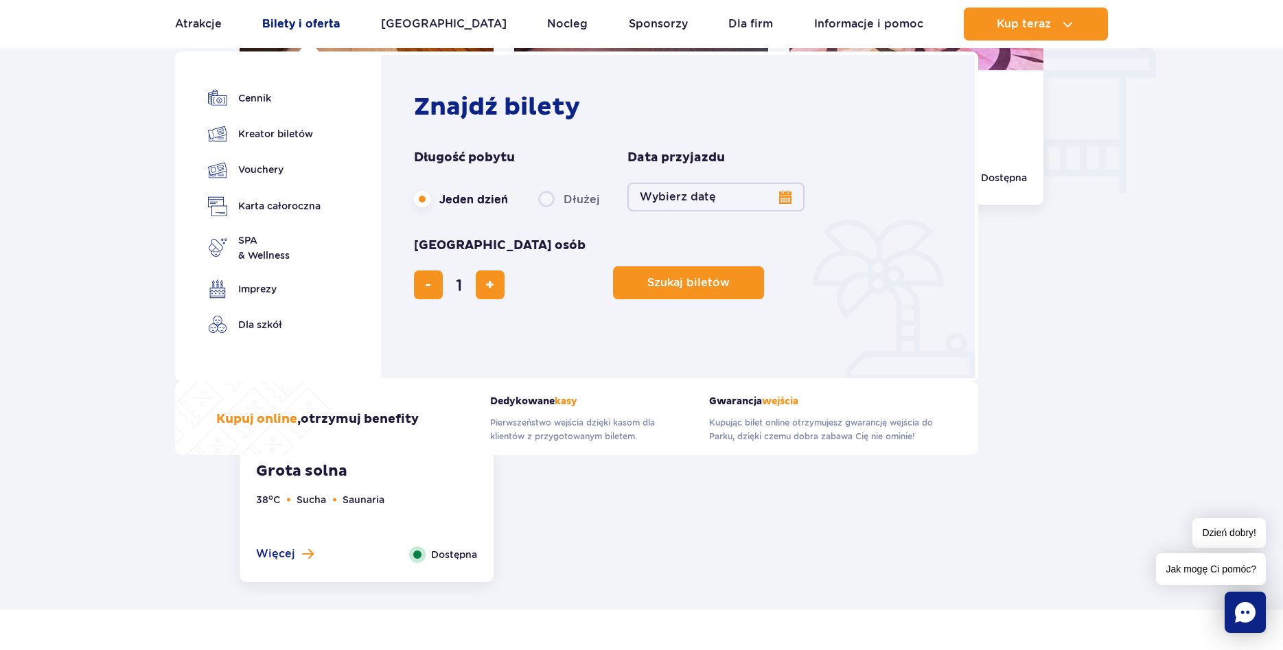
click at [327, 32] on link "Bilety i oferta" at bounding box center [301, 24] width 78 height 33
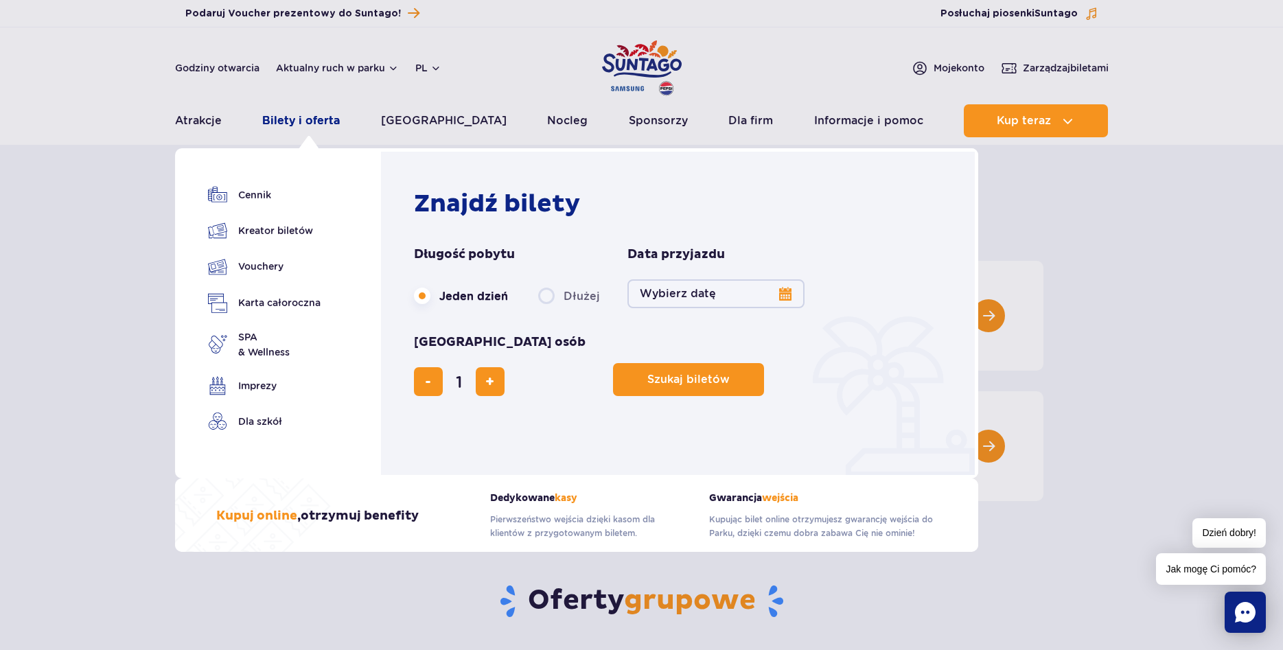
click at [306, 118] on link "Bilety i oferta" at bounding box center [301, 120] width 78 height 33
click at [256, 194] on link "Cennik" at bounding box center [264, 194] width 113 height 19
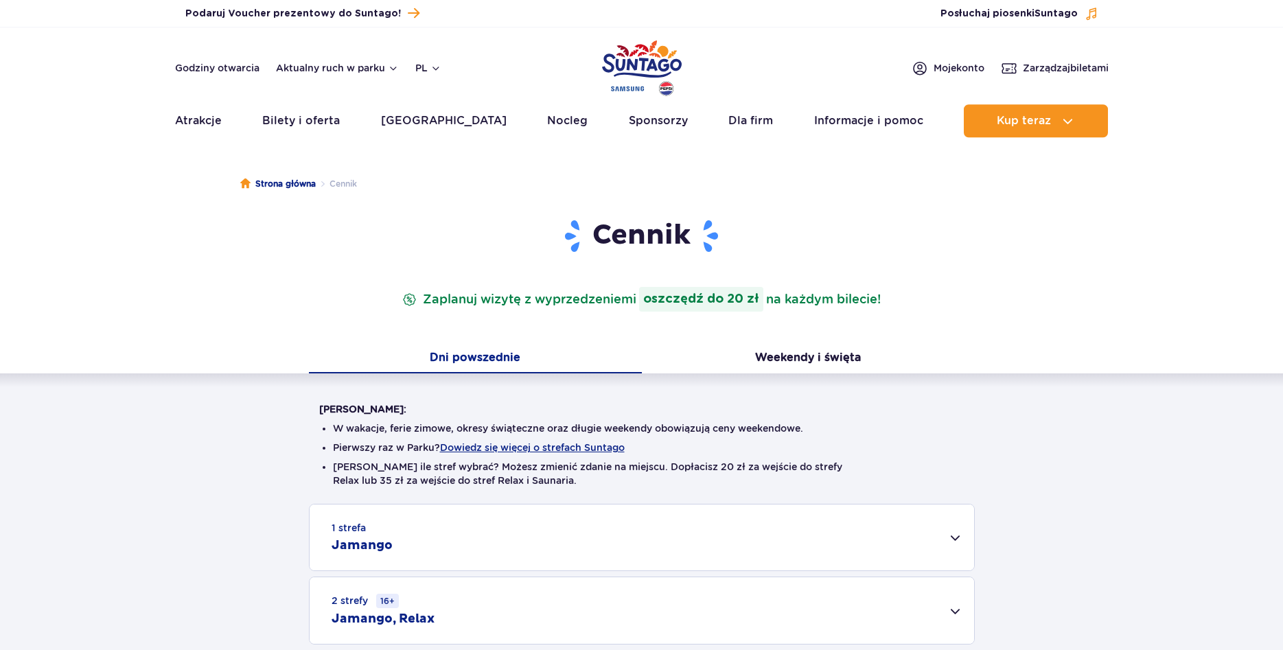
scroll to position [210, 0]
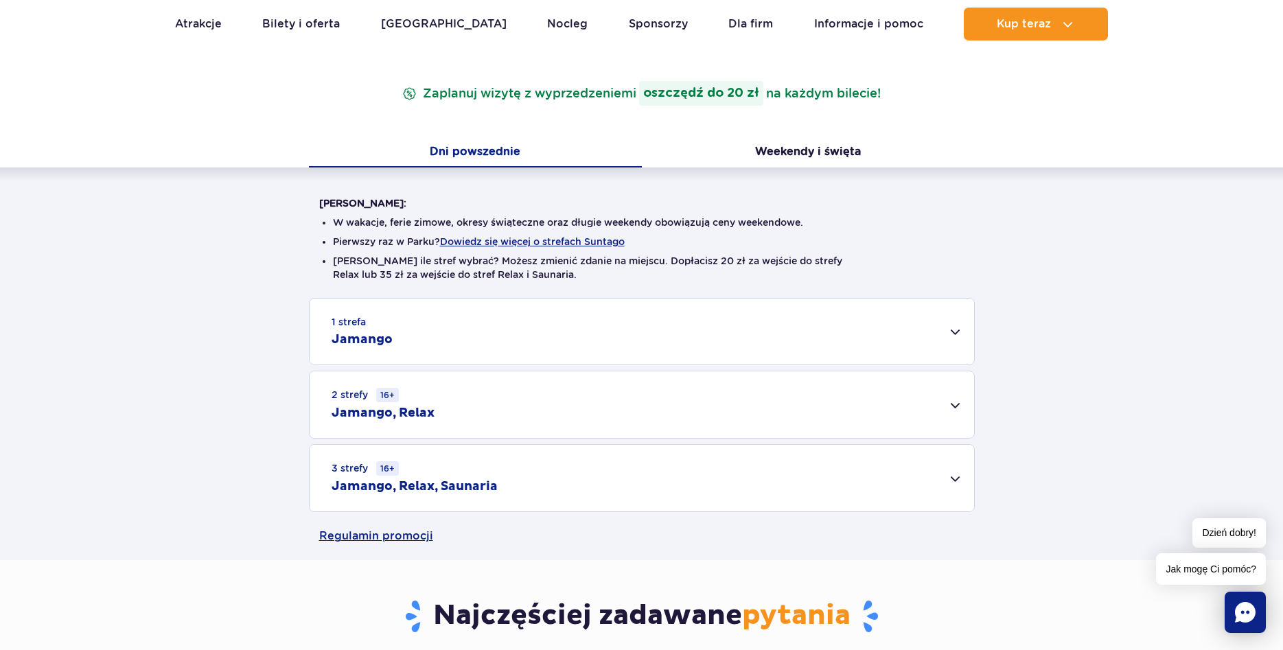
click at [953, 477] on div "3 strefy 16+ Jamango, Relax, Saunaria" at bounding box center [642, 478] width 664 height 67
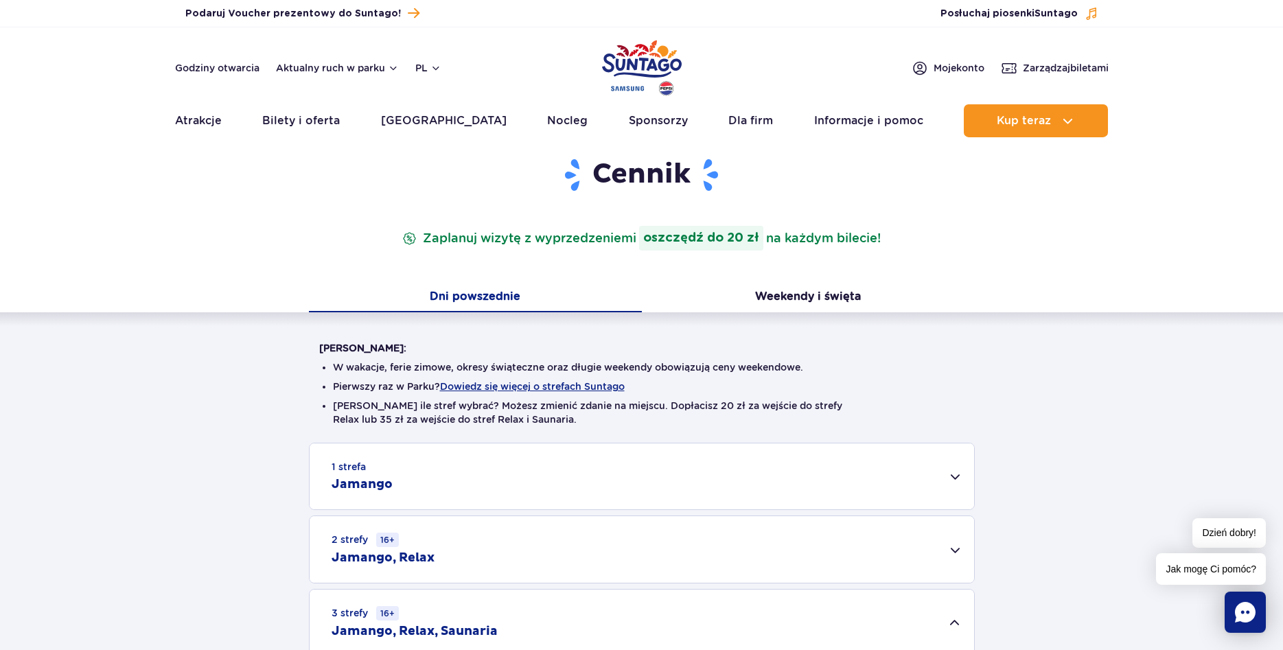
scroll to position [0, 0]
